Goal: Task Accomplishment & Management: Complete application form

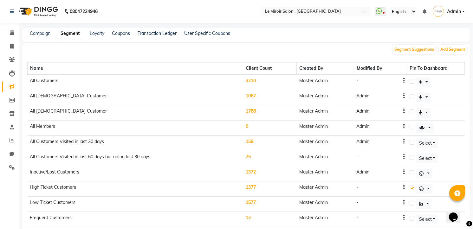
click at [70, 33] on link "Segment" at bounding box center [70, 33] width 24 height 11
click at [449, 49] on button "Add Segment" at bounding box center [452, 49] width 28 height 9
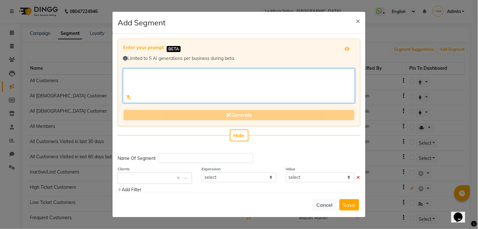
click at [147, 78] on textarea at bounding box center [239, 85] width 232 height 35
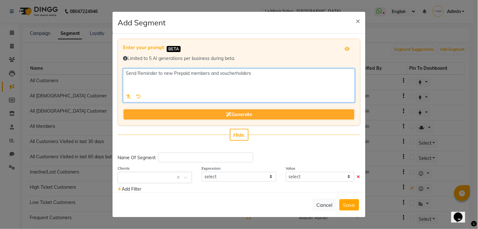
drag, startPoint x: 235, startPoint y: 74, endPoint x: 277, endPoint y: 194, distance: 126.8
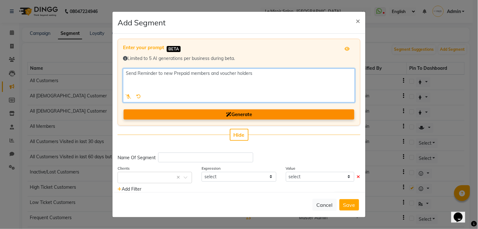
type textarea "Send Reminder to new Prepaid members and voucher holders"
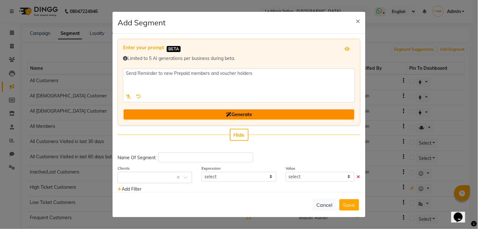
click at [236, 114] on span "Generate" at bounding box center [239, 114] width 26 height 6
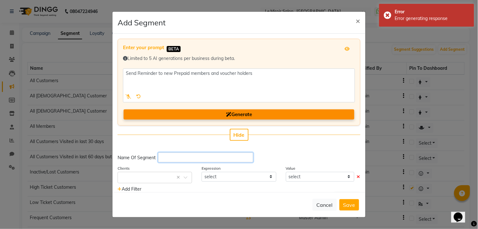
click at [171, 159] on input "text" at bounding box center [205, 157] width 95 height 10
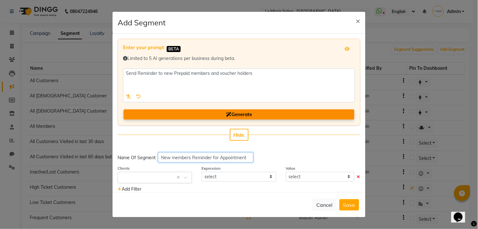
type input "New members Reminder for Appointment"
click at [184, 176] on span at bounding box center [188, 179] width 8 height 7
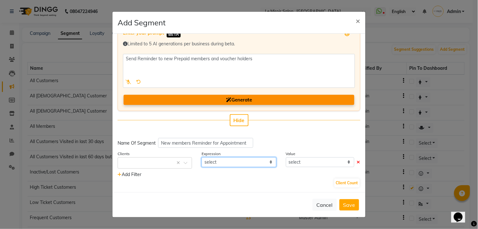
click at [267, 160] on select "select" at bounding box center [238, 162] width 74 height 10
drag, startPoint x: 267, startPoint y: 162, endPoint x: 310, endPoint y: 173, distance: 44.2
click at [271, 163] on select "select" at bounding box center [238, 162] width 74 height 10
click at [342, 162] on select "select" at bounding box center [320, 162] width 68 height 10
click at [343, 162] on select "select" at bounding box center [320, 162] width 68 height 10
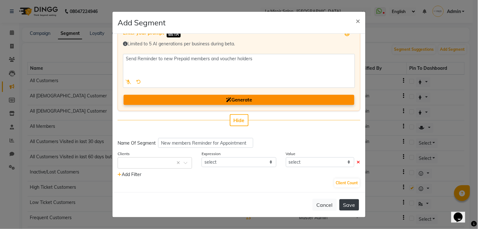
click at [347, 207] on button "Save" at bounding box center [349, 204] width 20 height 11
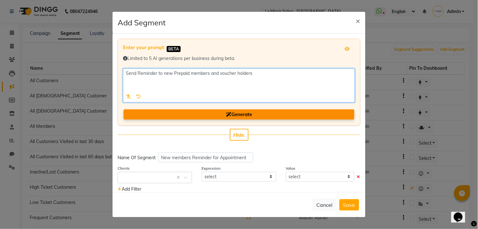
drag, startPoint x: 279, startPoint y: 71, endPoint x: 112, endPoint y: 67, distance: 166.4
click at [112, 67] on div "Enter your prompt BETA Limited to 5 AI generations per business during beta. Ge…" at bounding box center [238, 113] width 253 height 158
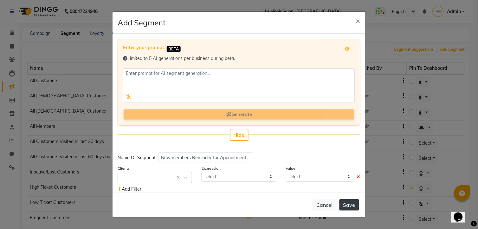
click at [353, 204] on button "Save" at bounding box center [349, 204] width 20 height 11
click at [189, 157] on input "New members Reminder for Appointment" at bounding box center [205, 157] width 95 height 10
click at [224, 157] on input "Reminder for Appointment" at bounding box center [205, 157] width 95 height 10
type input "Reminder for Appointment for all Package Holders"
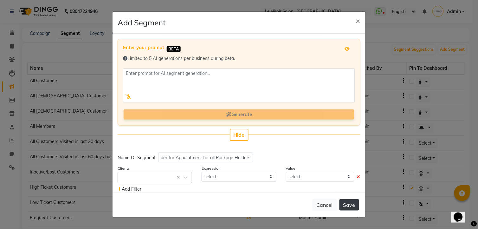
scroll to position [0, 0]
click at [346, 205] on button "Save" at bounding box center [349, 204] width 20 height 11
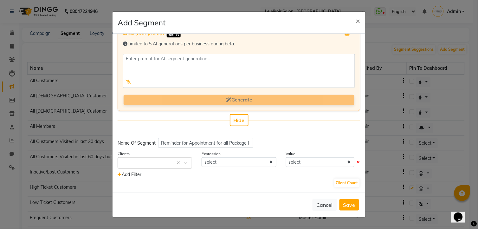
click at [131, 173] on span "Add Filter" at bounding box center [130, 174] width 24 height 6
click at [121, 174] on icon at bounding box center [120, 174] width 4 height 4
click at [120, 174] on icon at bounding box center [120, 174] width 4 height 4
click at [184, 163] on span at bounding box center [188, 164] width 8 height 7
click at [127, 173] on div "No items found" at bounding box center [155, 175] width 74 height 12
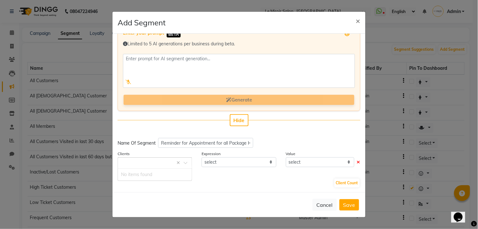
drag, startPoint x: 215, startPoint y: 185, endPoint x: 220, endPoint y: 187, distance: 5.2
click at [216, 185] on div "Client Count" at bounding box center [239, 183] width 243 height 10
click at [238, 119] on span "Hide" at bounding box center [238, 120] width 11 height 6
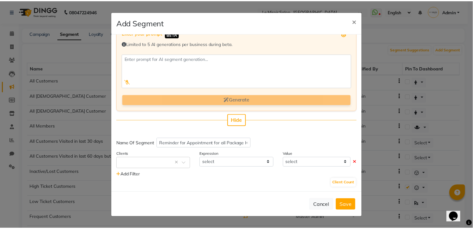
scroll to position [0, 0]
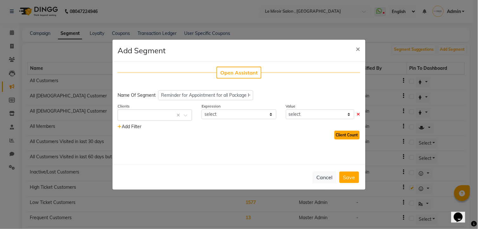
click at [348, 134] on button "Client Count" at bounding box center [346, 135] width 25 height 9
click at [361, 48] on button "×" at bounding box center [358, 49] width 15 height 18
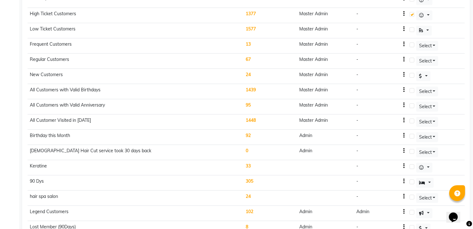
scroll to position [169, 0]
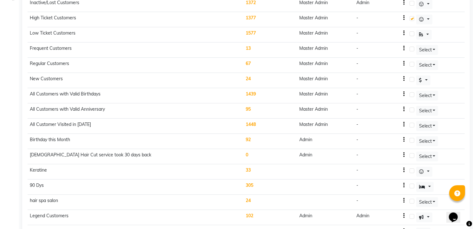
click at [250, 141] on td "92" at bounding box center [270, 141] width 54 height 15
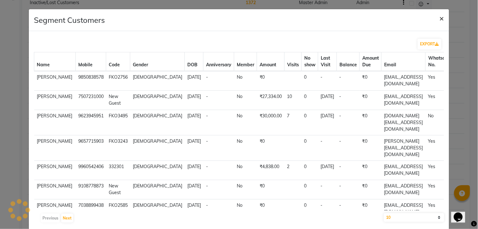
click at [439, 17] on span "×" at bounding box center [441, 18] width 4 height 10
